Goal: Task Accomplishment & Management: Manage account settings

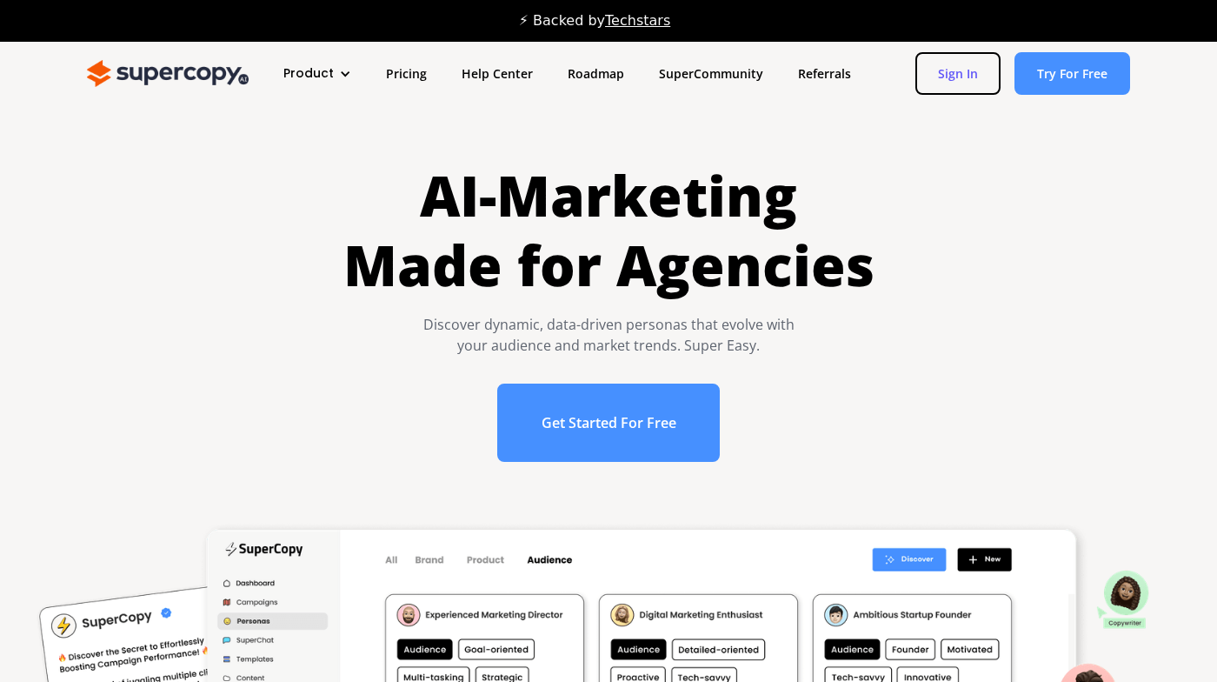
click at [952, 71] on link "Sign In" at bounding box center [958, 73] width 85 height 43
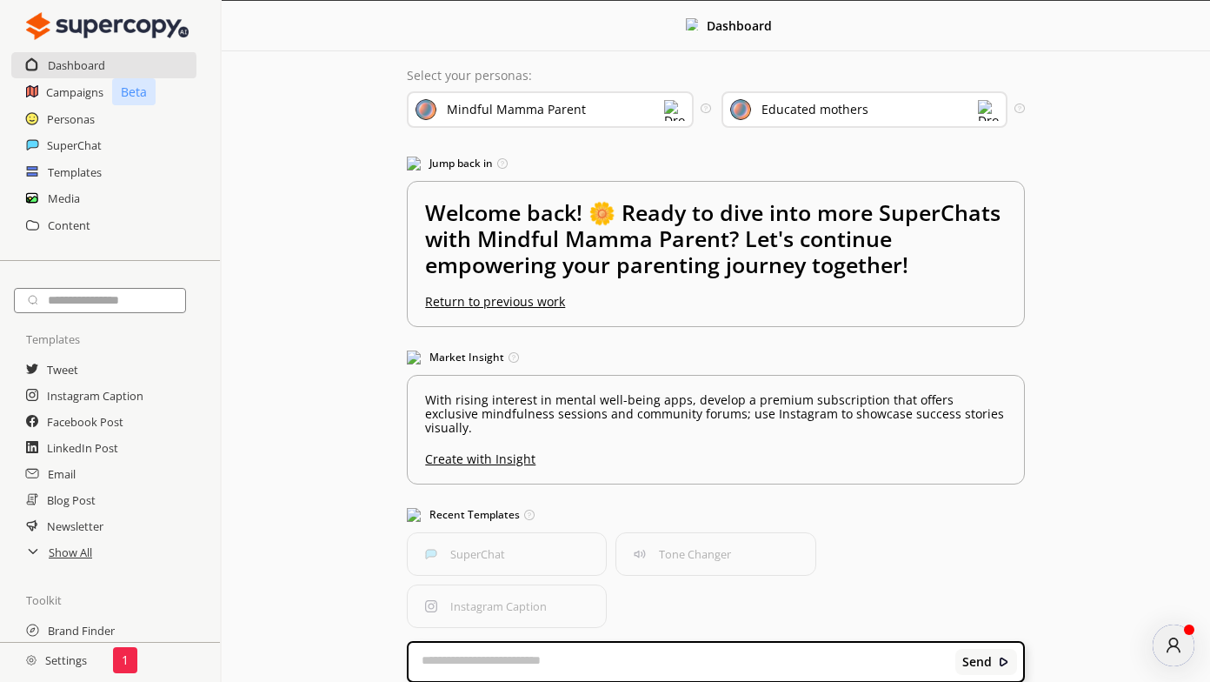
scroll to position [27, 0]
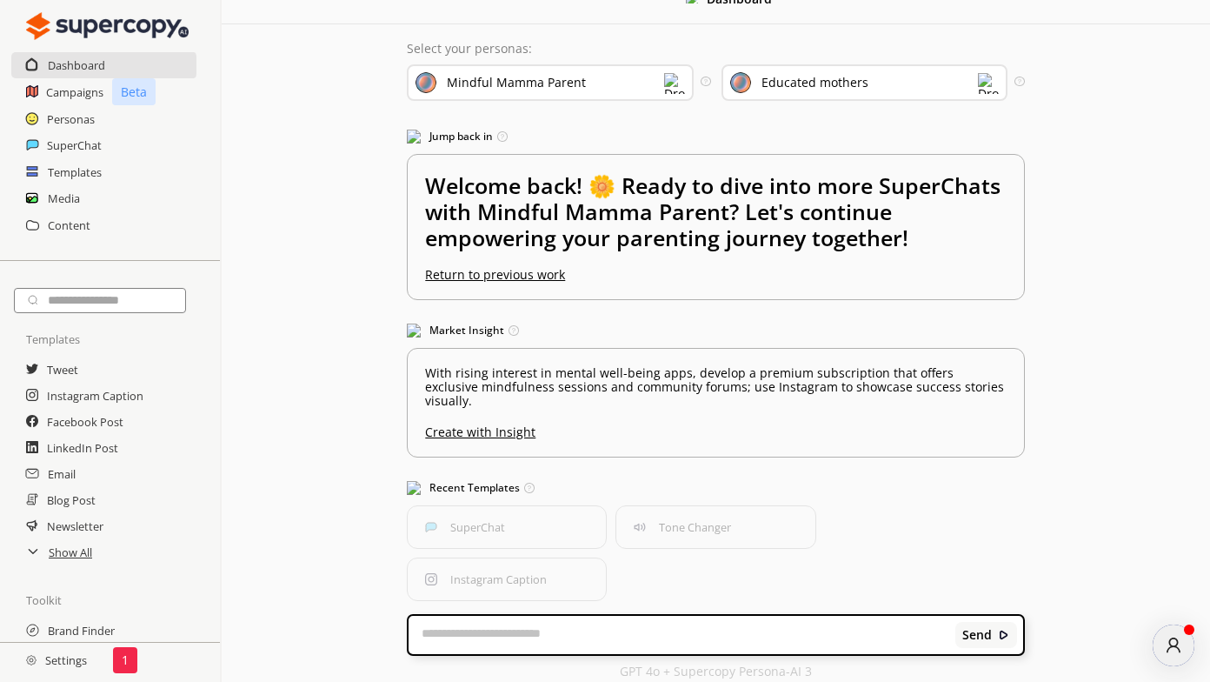
click at [57, 657] on h2 "Settings" at bounding box center [56, 660] width 113 height 35
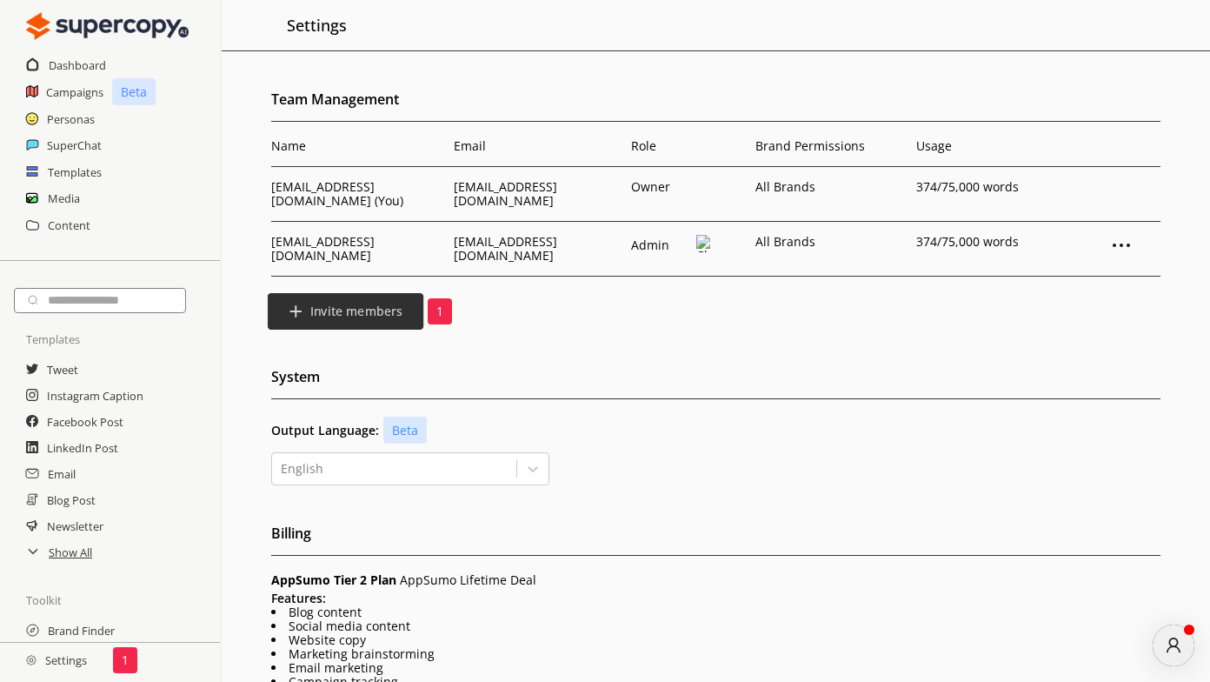
click at [359, 303] on b "Invite members" at bounding box center [356, 311] width 92 height 17
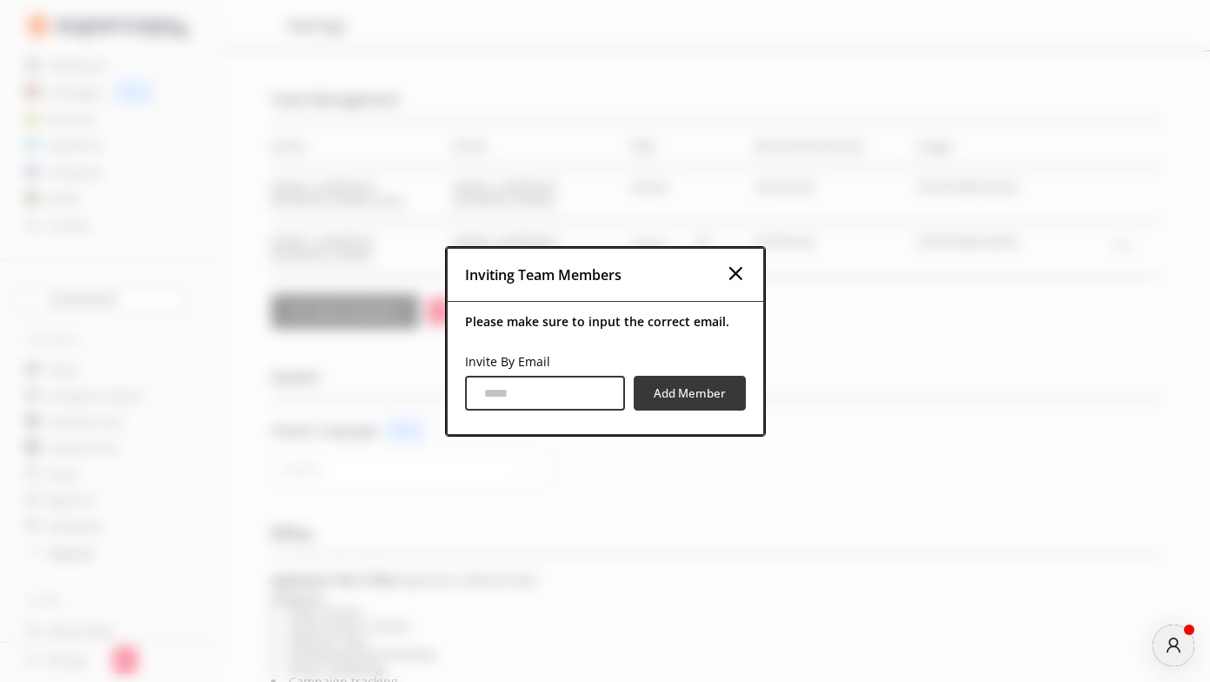
click at [552, 398] on input "Invite By Email" at bounding box center [545, 393] width 160 height 35
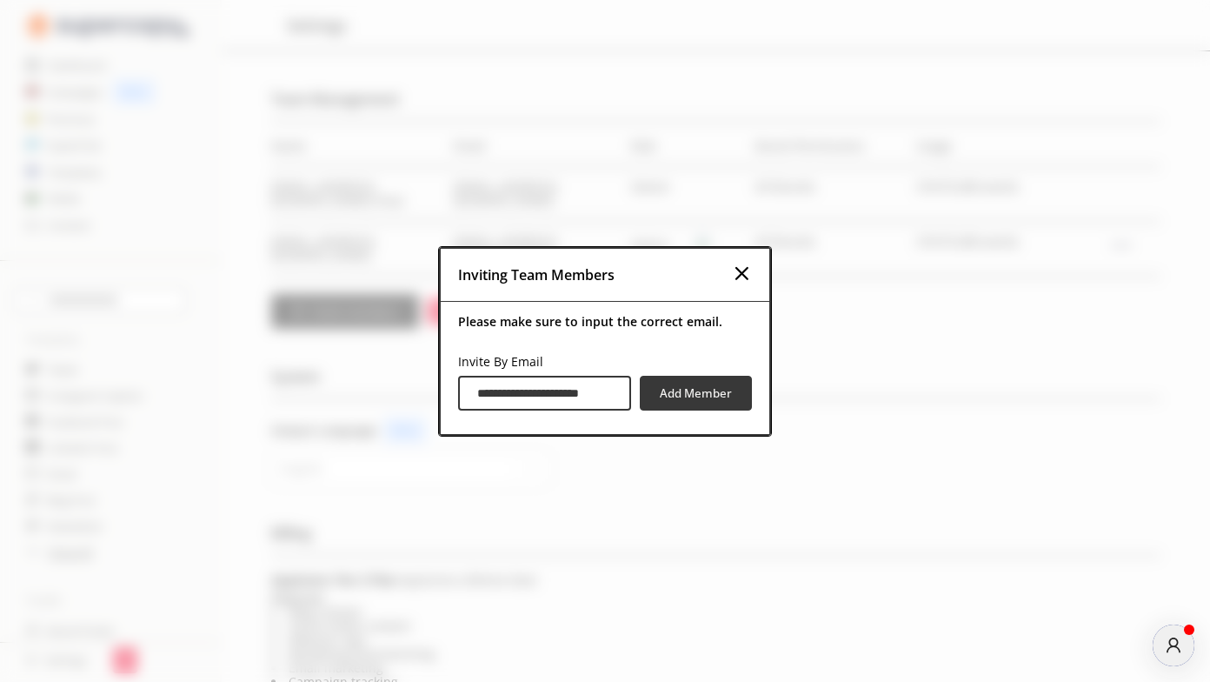
scroll to position [0, 23]
click at [518, 392] on input "**********" at bounding box center [544, 393] width 173 height 35
type input "**********"
click at [686, 403] on button "Add Member" at bounding box center [695, 393] width 117 height 37
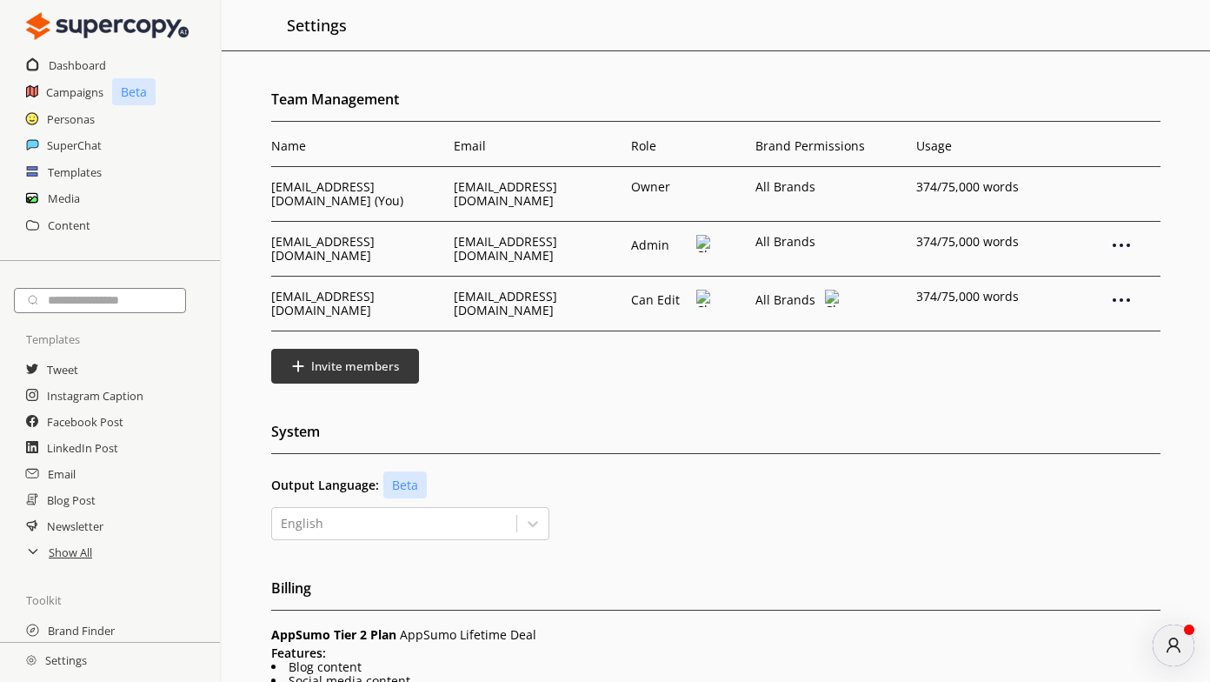
click at [704, 294] on img at bounding box center [704, 298] width 15 height 17
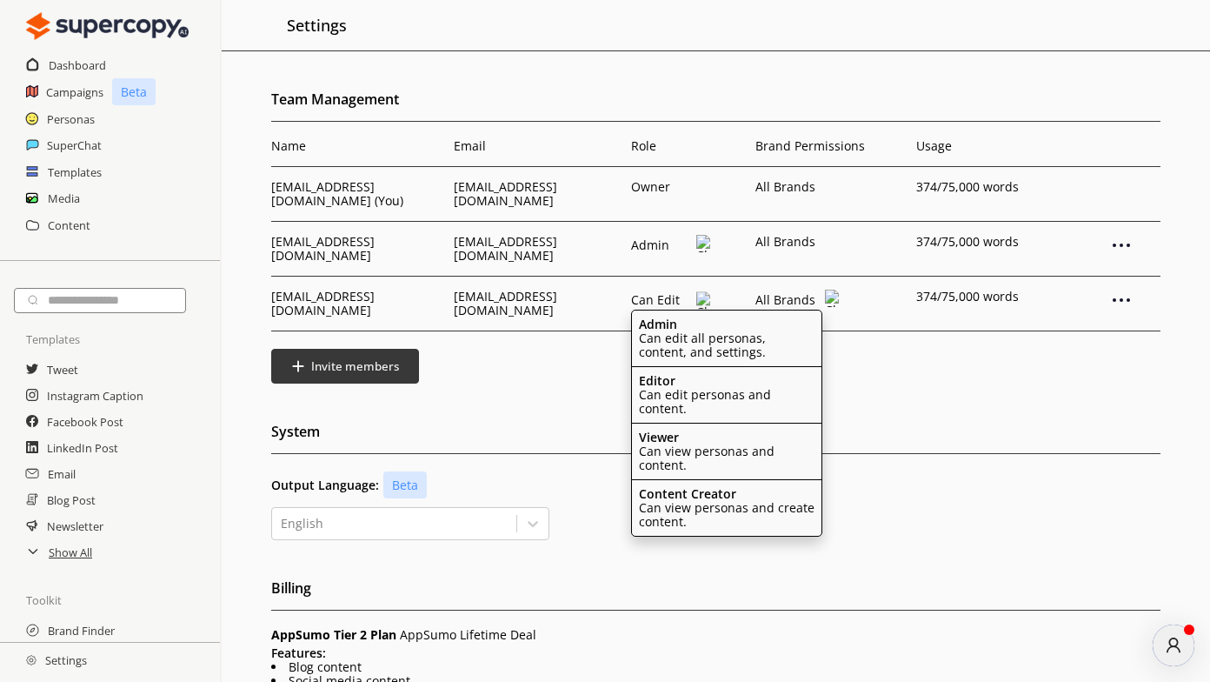
click at [693, 323] on div "Admin Can edit all personas, content, and settings." at bounding box center [727, 338] width 190 height 57
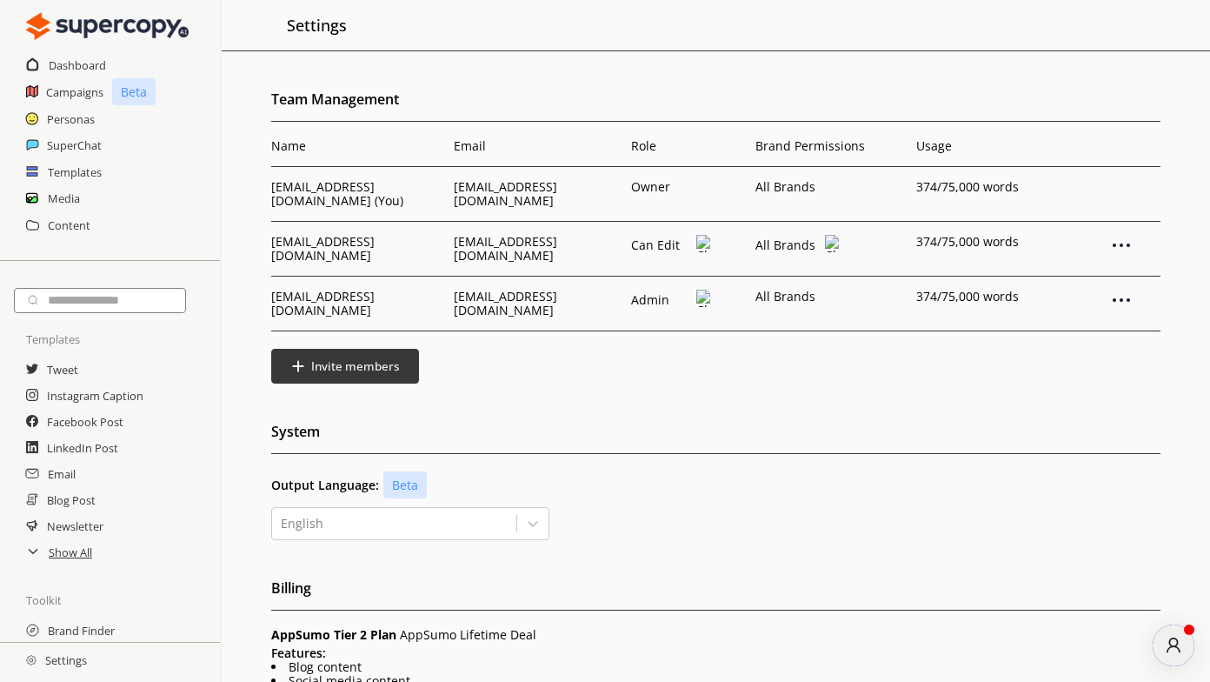
click at [686, 349] on div "Invite members" at bounding box center [716, 366] width 890 height 35
